Goal: Check status: Check status

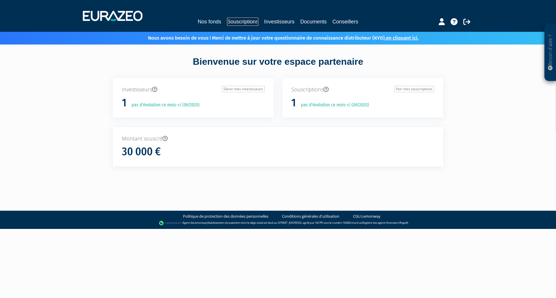
click at [245, 24] on link "Souscriptions" at bounding box center [242, 22] width 31 height 8
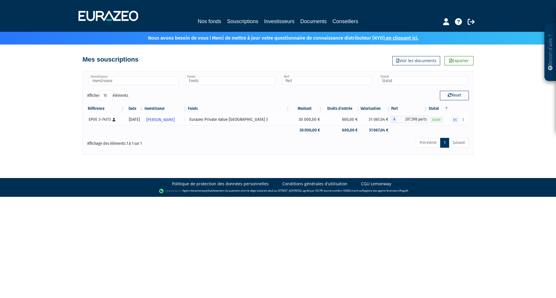
click at [344, 121] on td "600,00 €" at bounding box center [342, 120] width 38 height 12
click at [372, 117] on td "31 067,04 €" at bounding box center [375, 120] width 31 height 12
click at [105, 119] on div "EPVE 3-74173 [Français] Personne physique" at bounding box center [106, 120] width 34 height 6
click at [170, 124] on span "Gérald Von Euw" at bounding box center [160, 120] width 28 height 11
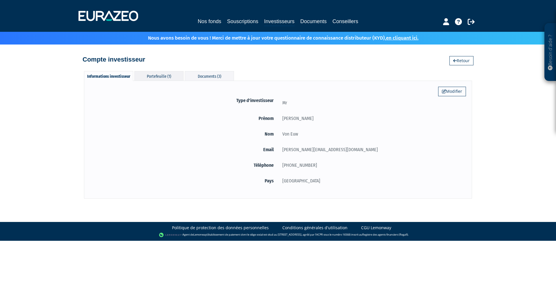
click at [154, 78] on div "Portefeuille (1)" at bounding box center [158, 76] width 49 height 10
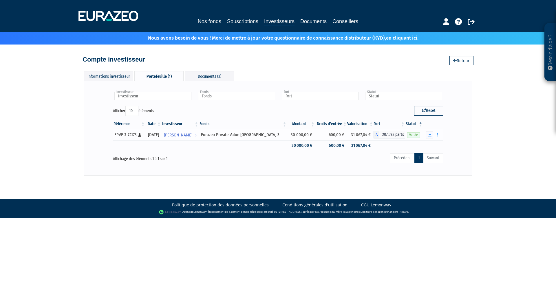
drag, startPoint x: 270, startPoint y: 135, endPoint x: 215, endPoint y: 132, distance: 55.0
click at [215, 132] on div "Eurazeo Private Value [GEOGRAPHIC_DATA] 3" at bounding box center [243, 135] width 84 height 6
copy div "Eurazeo Private Value [GEOGRAPHIC_DATA] 3"
